Goal: Task Accomplishment & Management: Manage account settings

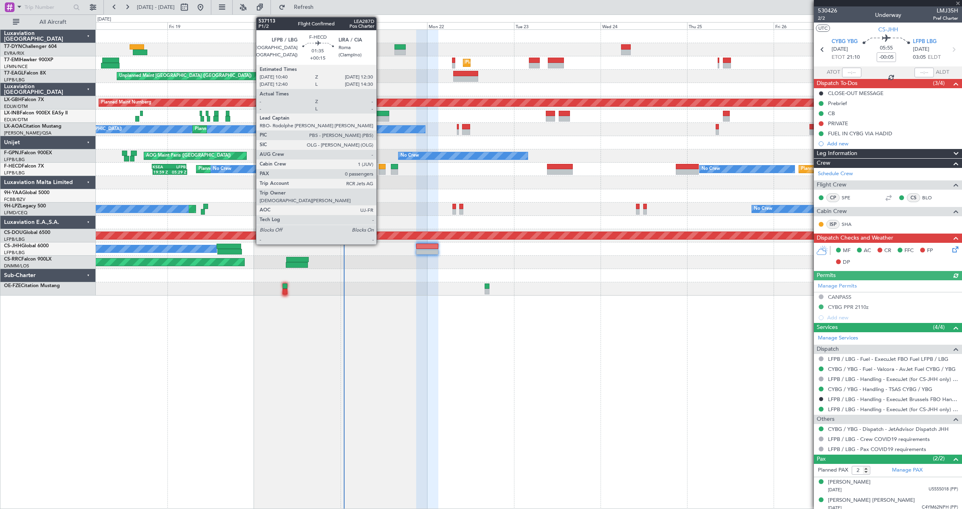
click at [380, 168] on div at bounding box center [382, 167] width 7 height 6
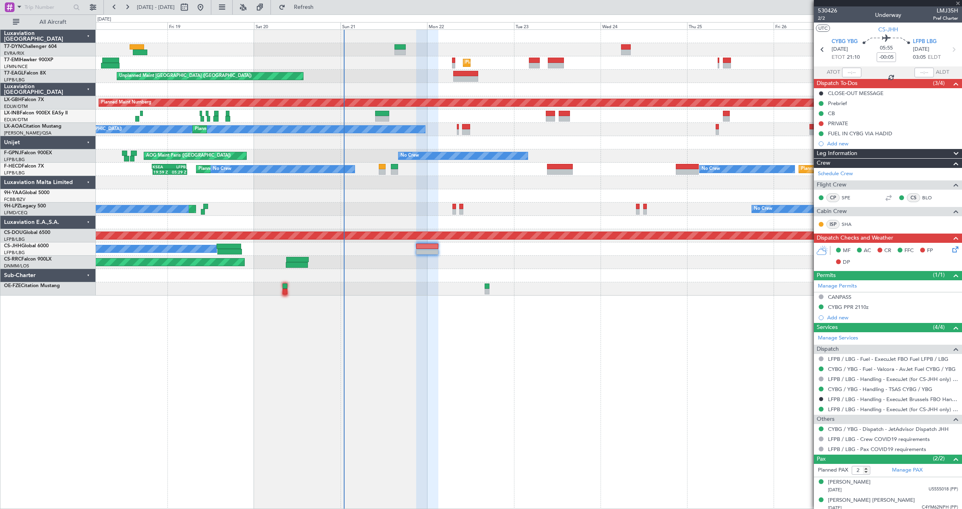
type input "+00:15"
type input "0"
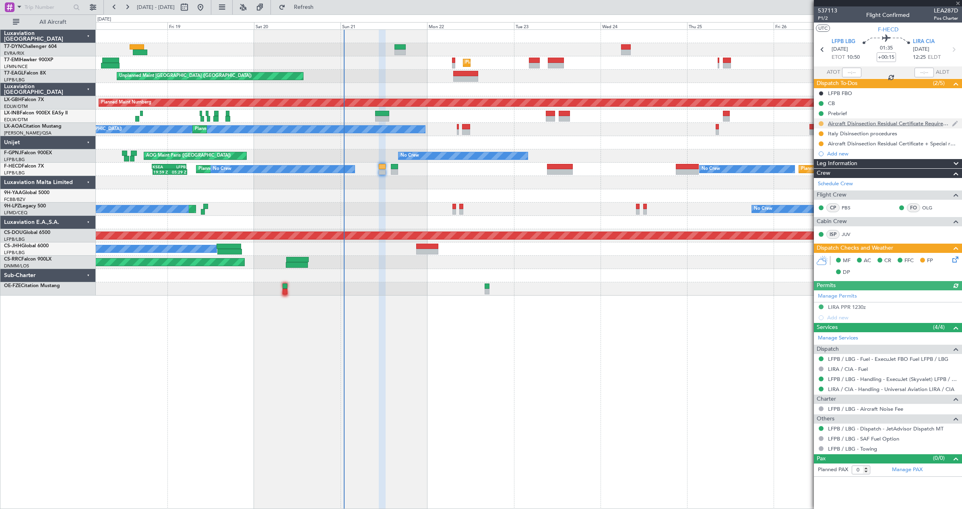
click at [820, 123] on button at bounding box center [821, 123] width 5 height 5
click at [818, 160] on span "Completed" at bounding box center [824, 159] width 27 height 8
click at [820, 133] on button at bounding box center [821, 133] width 5 height 5
click at [815, 170] on span "Completed" at bounding box center [824, 169] width 27 height 8
click at [820, 144] on button at bounding box center [821, 143] width 5 height 5
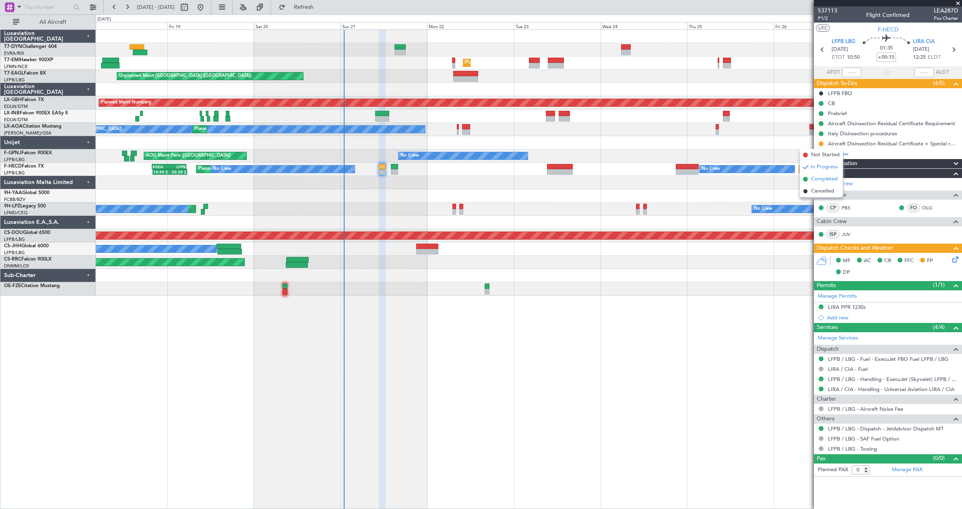
click at [820, 178] on span "Completed" at bounding box center [824, 179] width 27 height 8
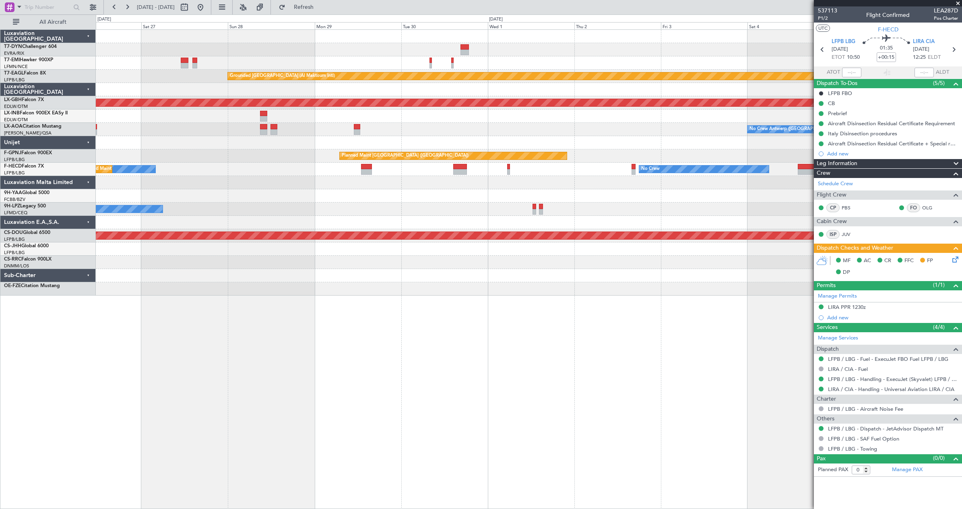
click at [52, 163] on div "Grounded [GEOGRAPHIC_DATA] (Al Maktoum Intl) Planned Maint Nurnberg No Crew [GE…" at bounding box center [481, 261] width 962 height 494
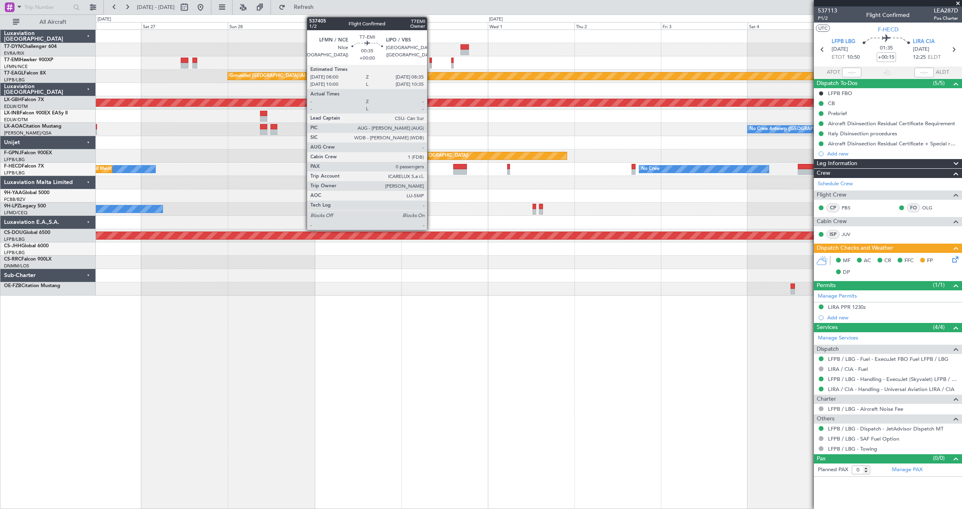
click at [431, 63] on div at bounding box center [430, 66] width 2 height 6
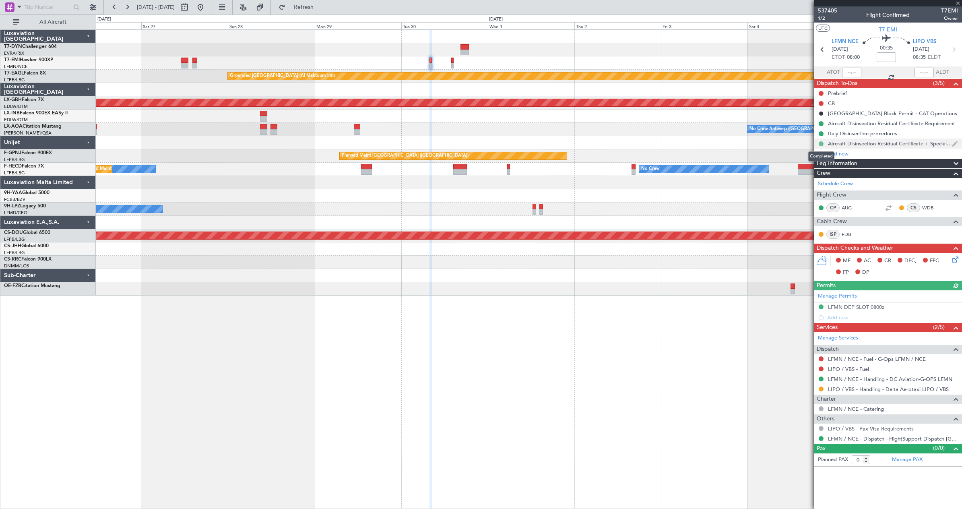
click at [822, 144] on button at bounding box center [821, 143] width 5 height 5
click at [822, 170] on span "In Progress" at bounding box center [824, 167] width 27 height 8
click at [821, 131] on button at bounding box center [821, 133] width 5 height 5
click at [821, 158] on span "In Progress" at bounding box center [824, 157] width 27 height 8
click at [822, 122] on button at bounding box center [821, 123] width 5 height 5
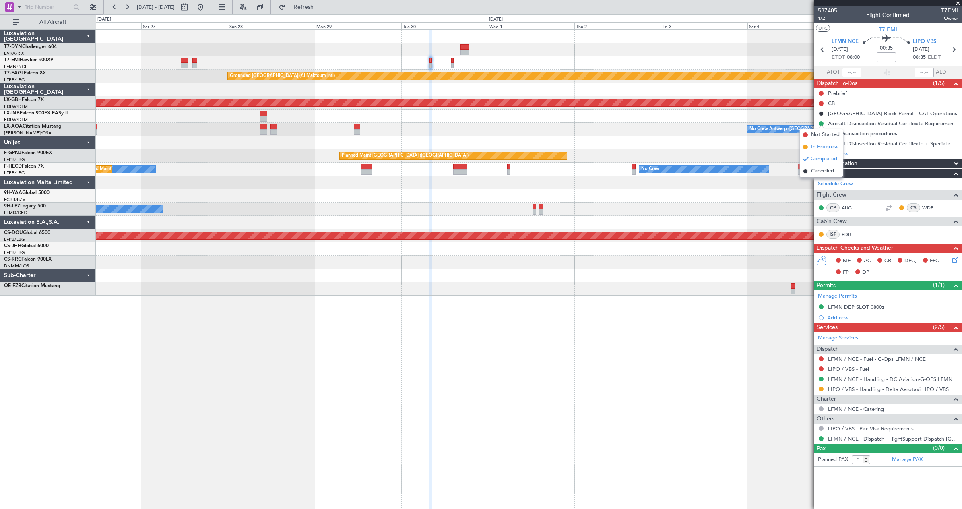
click at [827, 147] on span "In Progress" at bounding box center [824, 147] width 27 height 8
click at [725, 109] on div "Planned Maint Nurnberg" at bounding box center [529, 102] width 866 height 13
click at [207, 4] on button at bounding box center [200, 7] width 13 height 13
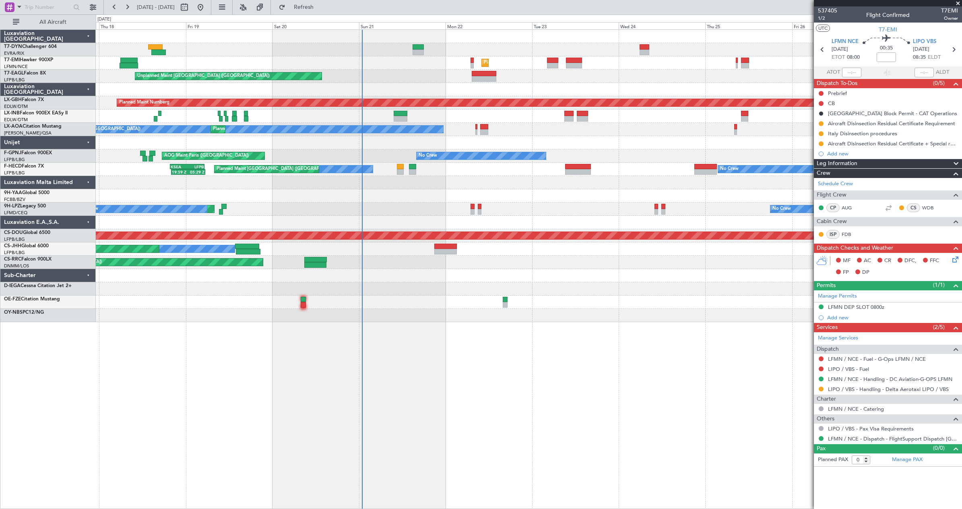
click at [464, 168] on div "No Crew No Crew Planned Maint [GEOGRAPHIC_DATA] ([GEOGRAPHIC_DATA]) 19:59 Z 05:…" at bounding box center [529, 169] width 866 height 13
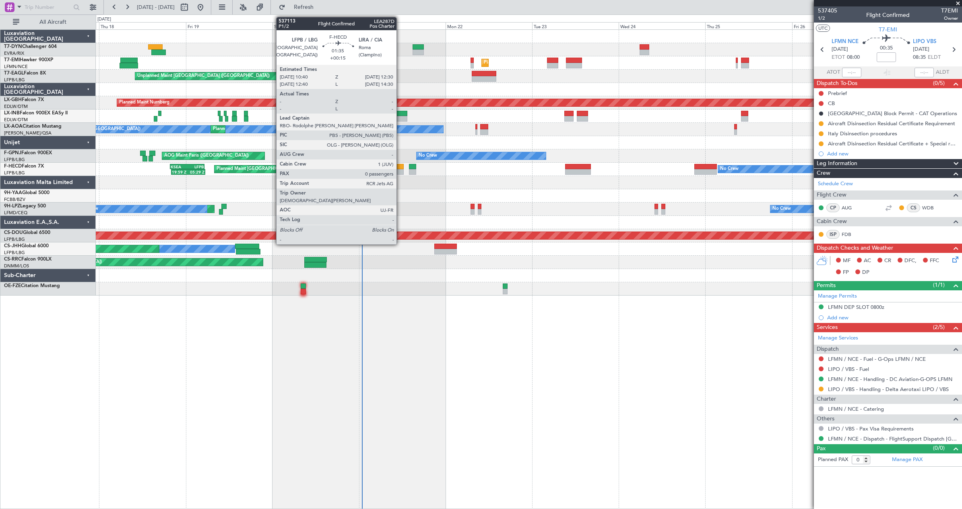
click at [400, 171] on div at bounding box center [400, 172] width 7 height 6
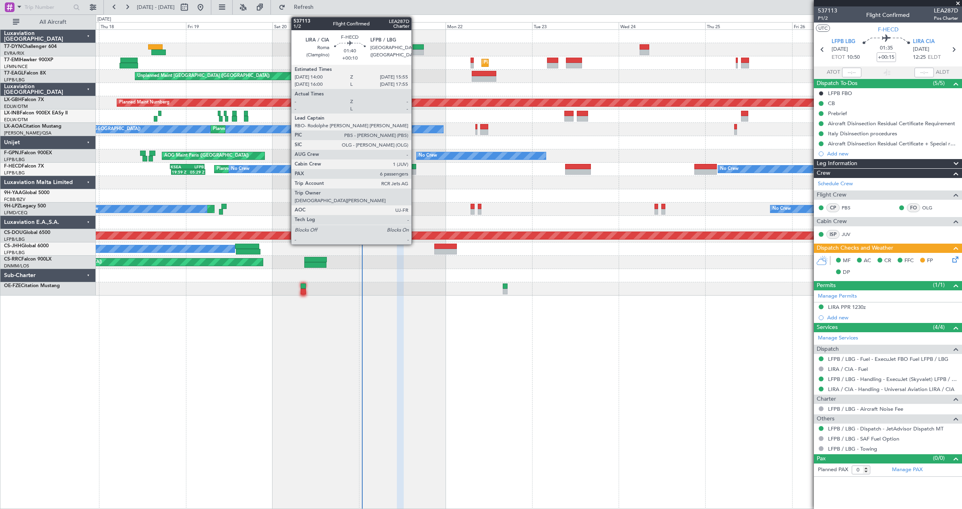
click at [415, 169] on div at bounding box center [412, 172] width 7 height 6
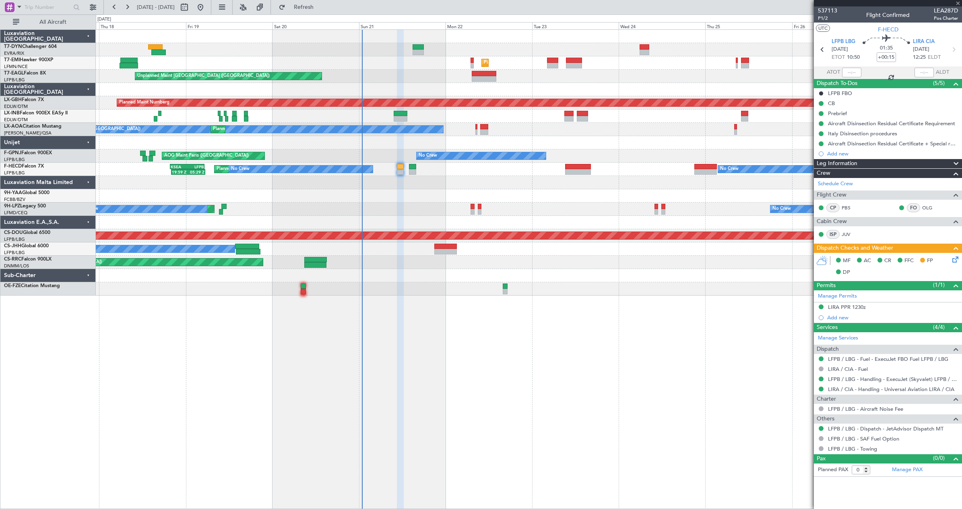
type input "+00:10"
type input "6"
